Goal: Task Accomplishment & Management: Manage account settings

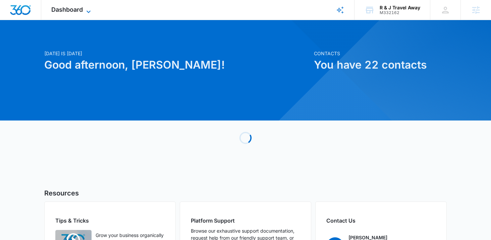
click at [62, 12] on span "Dashboard" at bounding box center [67, 9] width 32 height 7
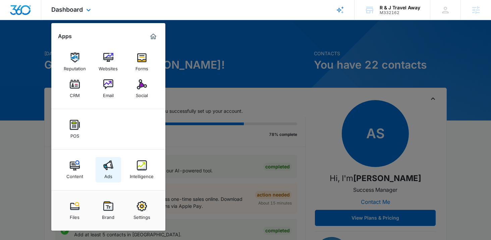
click at [108, 167] on img at bounding box center [108, 166] width 10 height 10
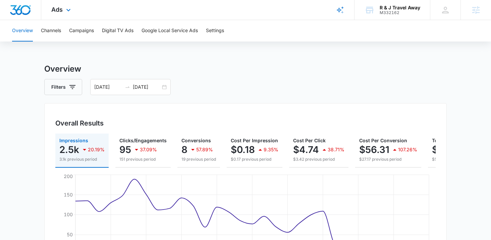
click at [62, 2] on div "Ads Apps Reputation Websites Forms CRM Email Social POS Content Ads Intelligenc…" at bounding box center [61, 10] width 41 height 20
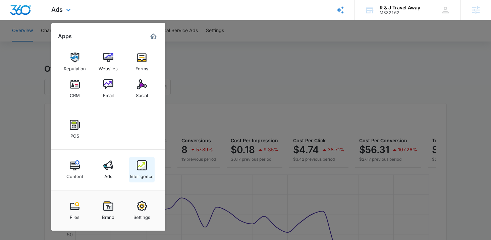
click at [132, 169] on link "Intelligence" at bounding box center [141, 169] width 25 height 25
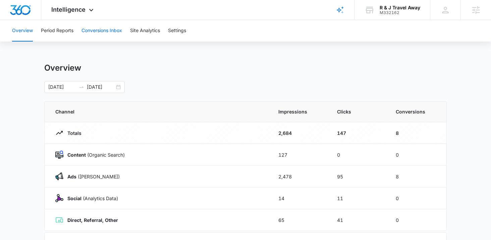
click at [109, 32] on button "Conversions Inbox" at bounding box center [101, 30] width 41 height 21
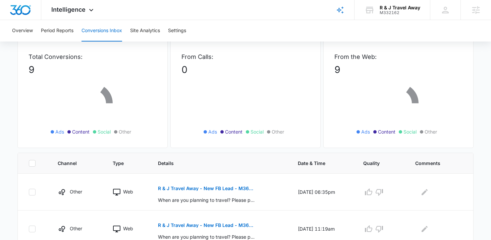
scroll to position [54, 0]
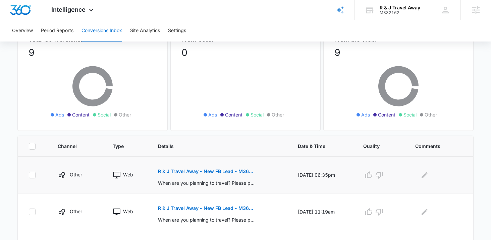
click at [171, 170] on p "R & J Travel Away - New FB Lead - M360 Notification" at bounding box center [207, 171] width 98 height 5
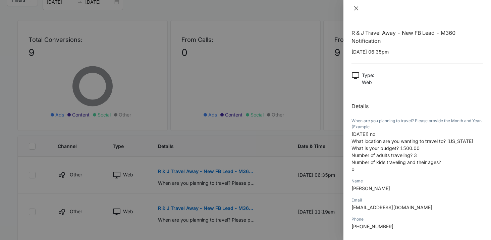
click at [353, 9] on icon "close" at bounding box center [355, 8] width 5 height 5
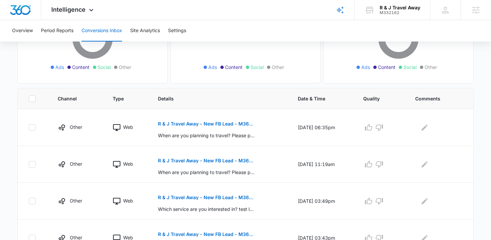
scroll to position [111, 0]
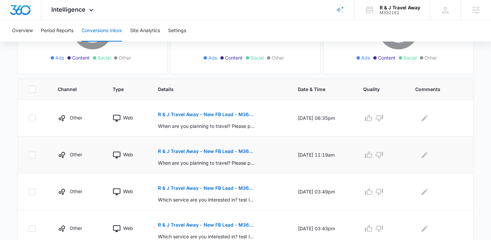
click at [241, 152] on p "R & J Travel Away - New FB Lead - M360 Notification" at bounding box center [207, 151] width 98 height 5
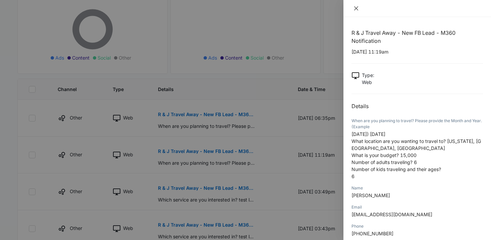
click at [352, 10] on button "Close" at bounding box center [355, 8] width 9 height 6
